Goal: Check status

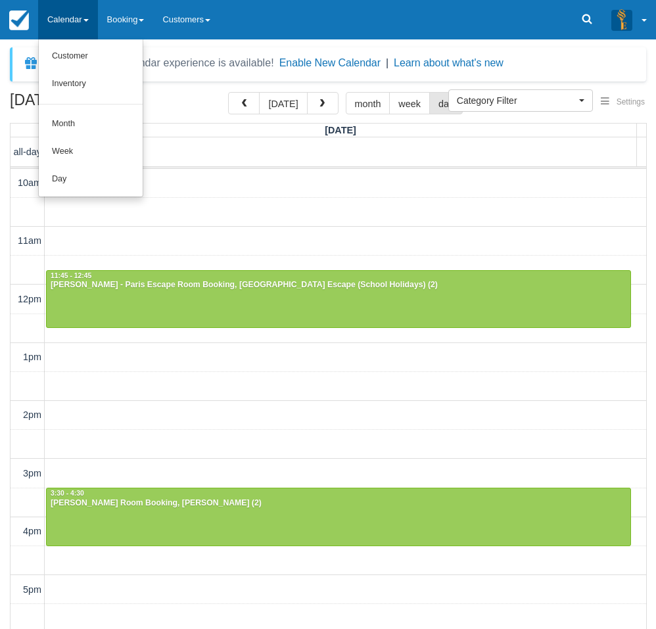
select select
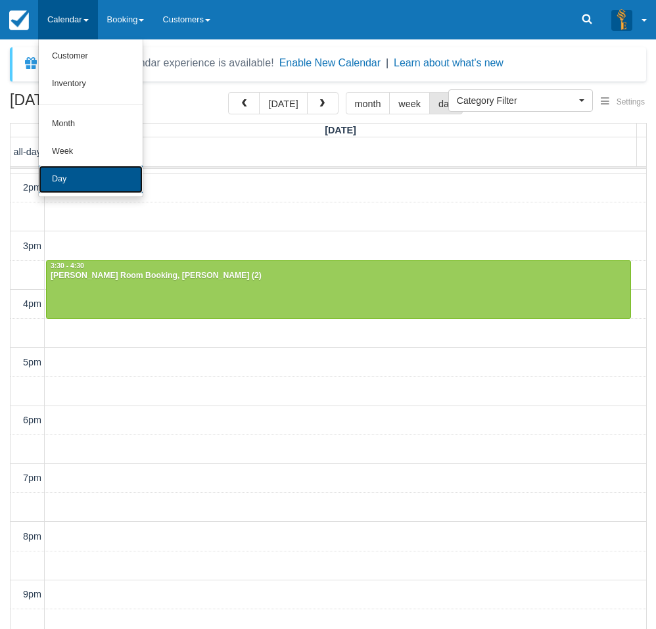
click at [79, 181] on link "Day" at bounding box center [91, 180] width 104 height 28
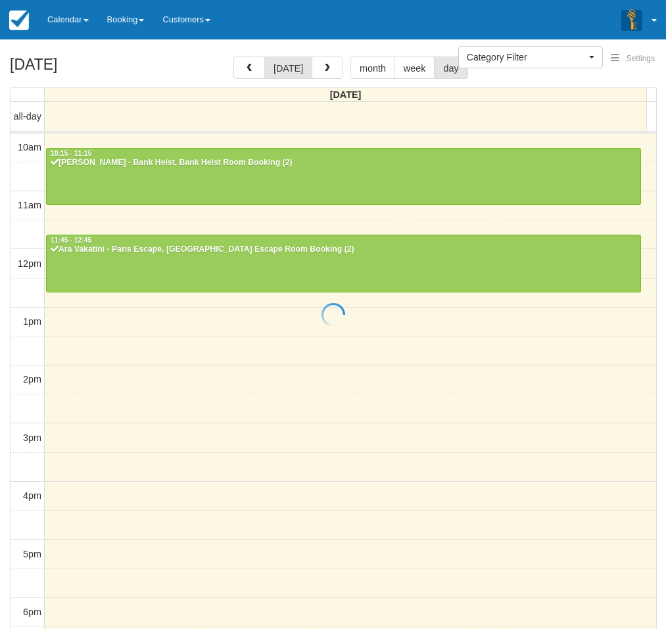
select select
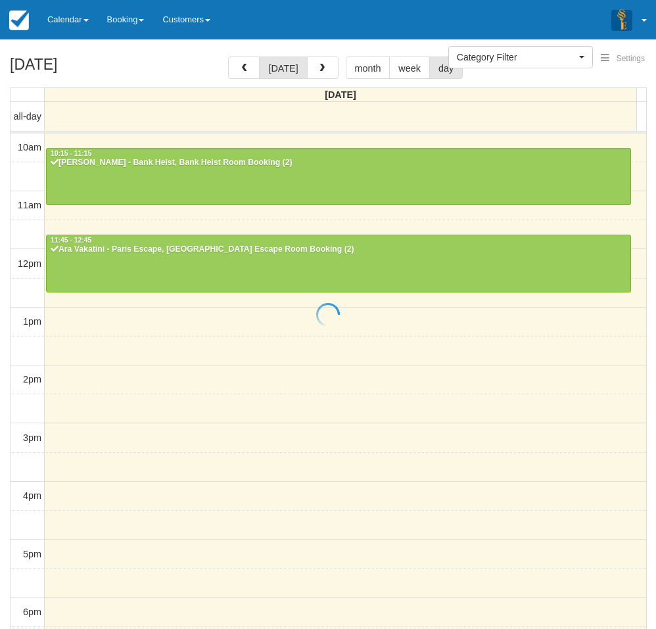
scroll to position [58, 0]
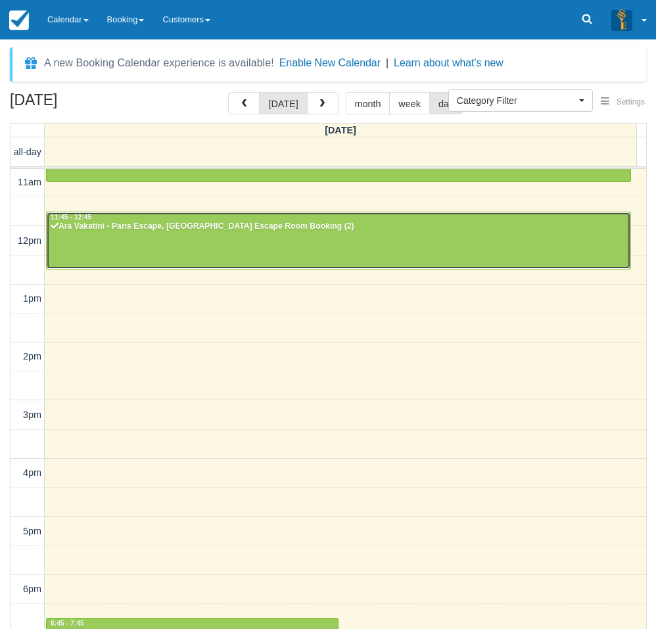
click at [149, 238] on div at bounding box center [338, 240] width 583 height 57
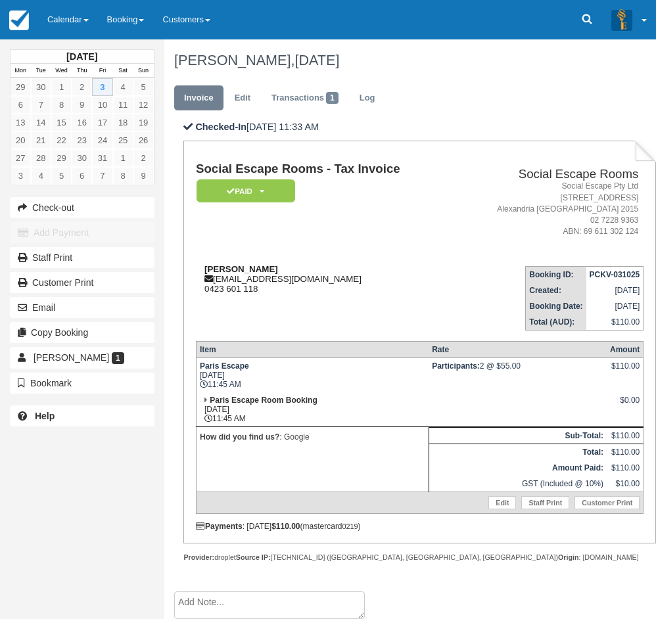
click at [208, 269] on strong "[PERSON_NAME]" at bounding box center [241, 269] width 74 height 10
drag, startPoint x: 220, startPoint y: 269, endPoint x: 237, endPoint y: 268, distance: 17.1
click at [237, 268] on strong "Ara Vakatini" at bounding box center [241, 269] width 74 height 10
copy strong "Ara Vakatini"
